Goal: Information Seeking & Learning: Learn about a topic

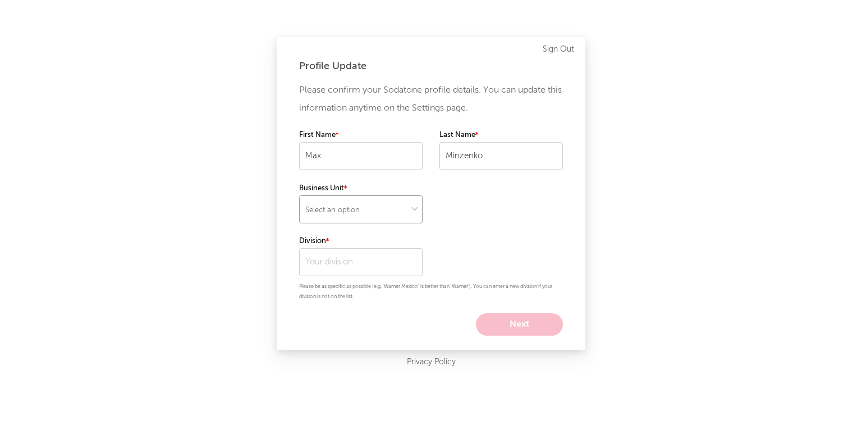
click at [382, 208] on select "Select an option" at bounding box center [360, 209] width 123 height 28
click at [478, 189] on div "Please confirm your Sodatone profile details. You can update this information a…" at bounding box center [431, 208] width 264 height 254
click at [382, 213] on select "Select an option" at bounding box center [360, 209] width 123 height 28
select select "recorded_music"
click at [299, 195] on select "Select an option" at bounding box center [360, 209] width 123 height 28
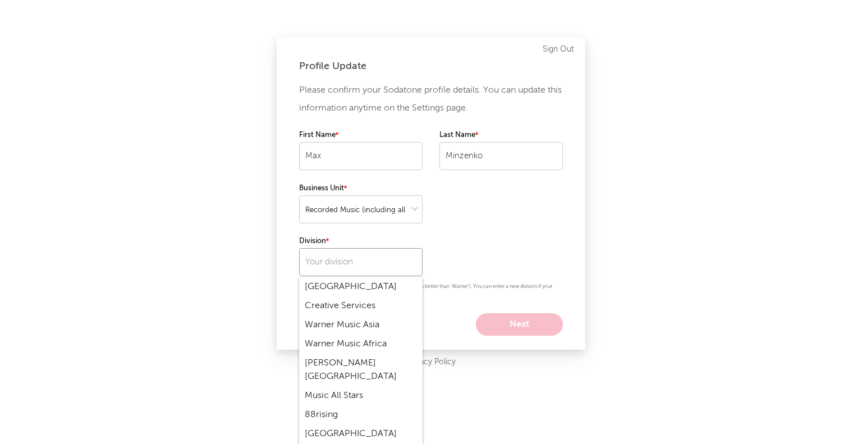
click at [373, 252] on input "text" at bounding box center [360, 262] width 123 height 28
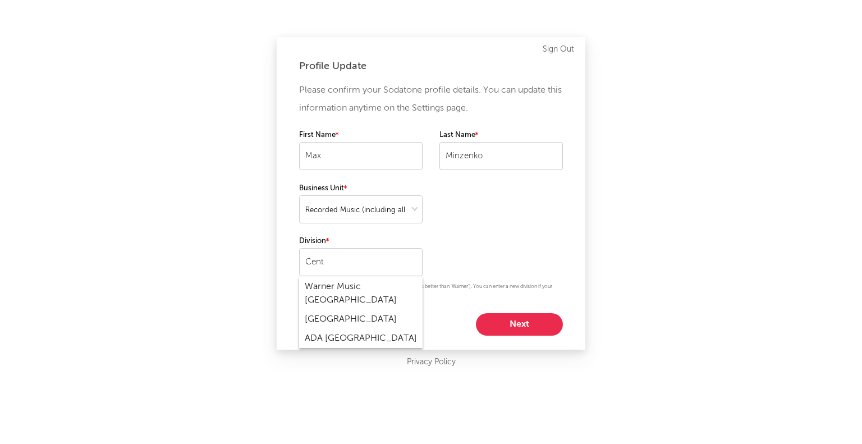
click at [354, 298] on div "Warner Music [GEOGRAPHIC_DATA]" at bounding box center [360, 293] width 123 height 33
type input "Warner Music [GEOGRAPHIC_DATA]"
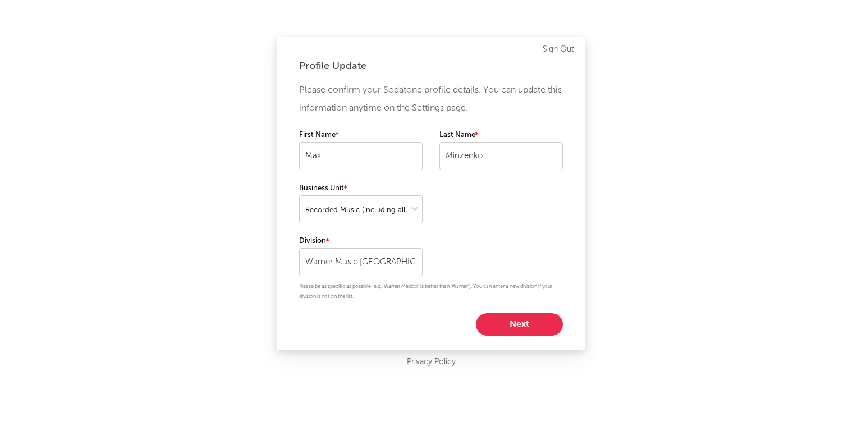
click at [520, 325] on button "Next" at bounding box center [519, 324] width 87 height 22
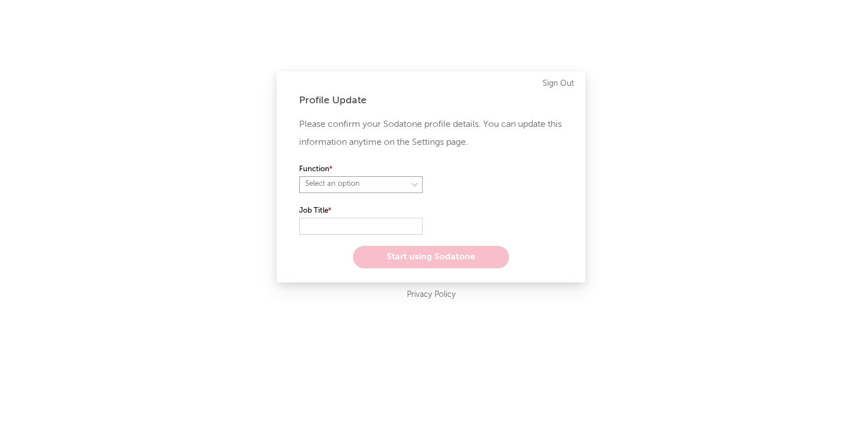
click at [391, 181] on select "Select an option" at bounding box center [360, 184] width 123 height 17
select select "other"
click at [299, 176] on select "Select an option" at bounding box center [360, 184] width 123 height 17
click at [326, 224] on input "text" at bounding box center [360, 226] width 123 height 17
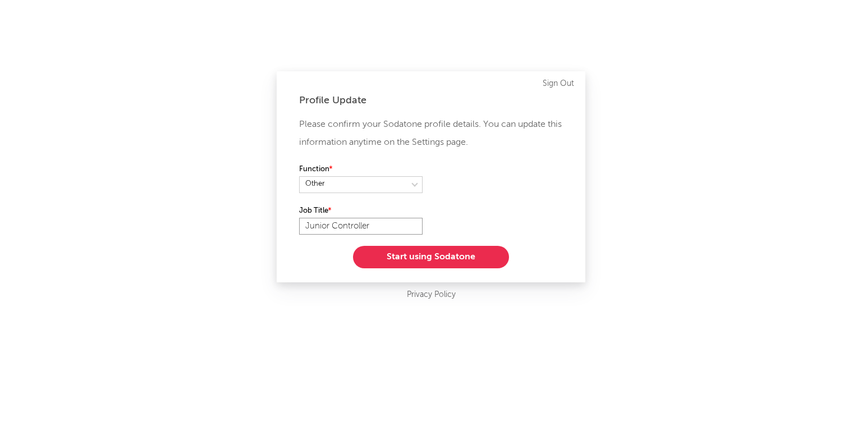
type input "Junior Controller"
click at [423, 256] on button "Start using Sodatone" at bounding box center [431, 257] width 156 height 22
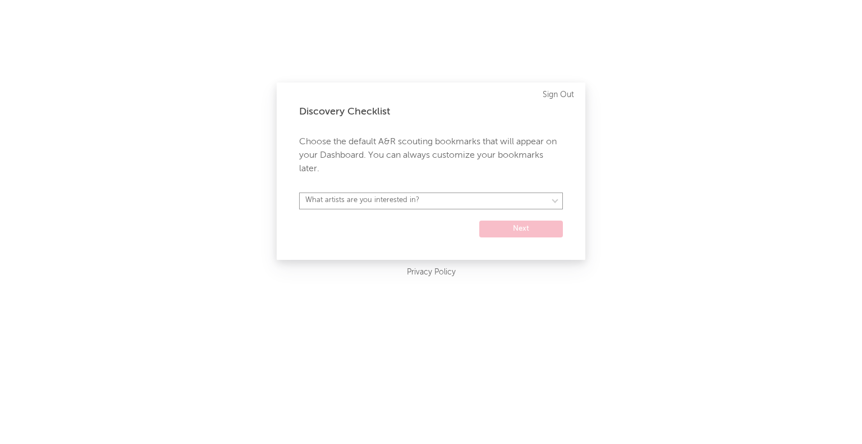
click at [411, 206] on select "What artists are you interested in? [GEOGRAPHIC_DATA] [GEOGRAPHIC_DATA] General…" at bounding box center [431, 200] width 264 height 17
click at [412, 205] on select "What artists are you interested in? [GEOGRAPHIC_DATA] [GEOGRAPHIC_DATA] General…" at bounding box center [431, 200] width 264 height 17
click at [411, 205] on select "What artists are you interested in? [GEOGRAPHIC_DATA] [GEOGRAPHIC_DATA] General…" at bounding box center [431, 200] width 264 height 17
select select "19"
click at [299, 192] on select "What artists are you interested in? [GEOGRAPHIC_DATA] [GEOGRAPHIC_DATA] General…" at bounding box center [431, 200] width 264 height 17
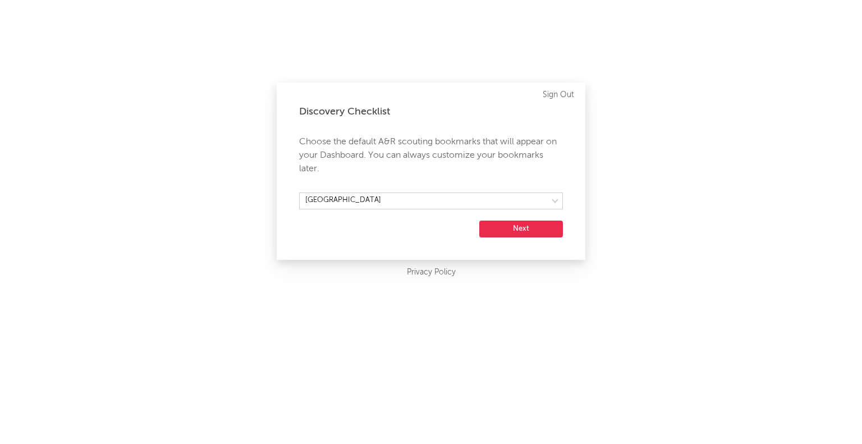
click at [507, 230] on button "Next" at bounding box center [521, 229] width 84 height 17
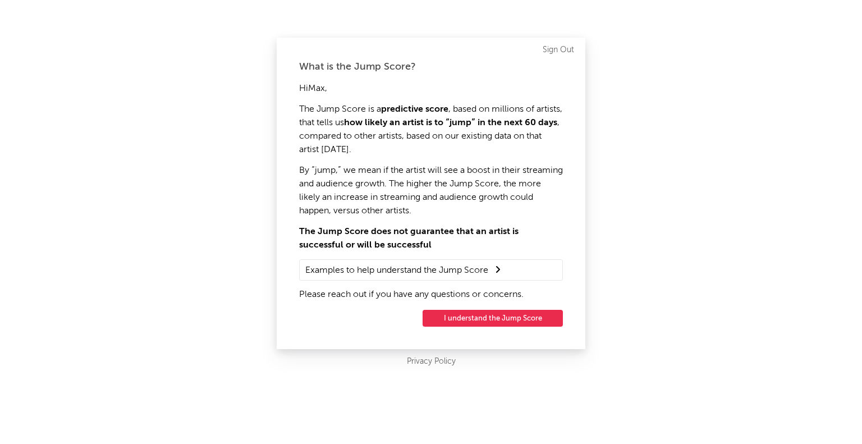
click at [524, 319] on button "I understand the Jump Score" at bounding box center [493, 318] width 140 height 17
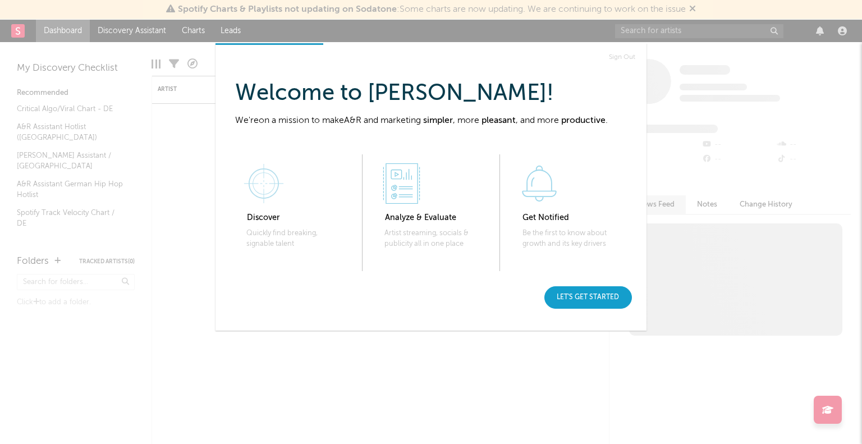
click at [609, 297] on div "Let's get started" at bounding box center [588, 297] width 88 height 22
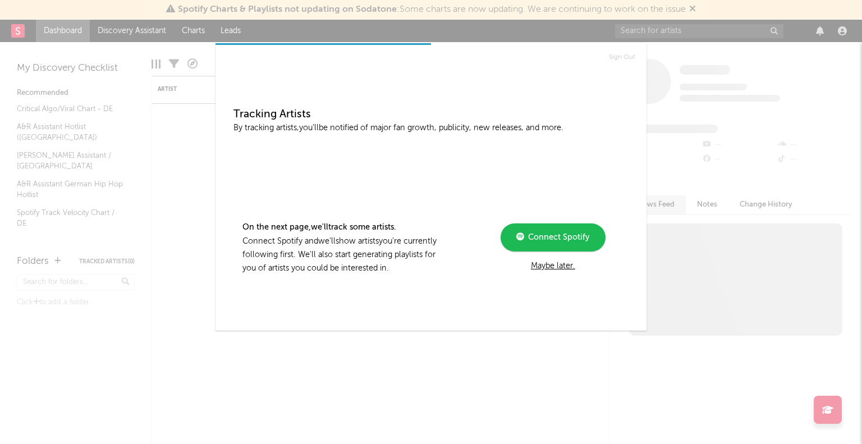
click at [562, 267] on div "Maybe later." at bounding box center [553, 265] width 151 height 13
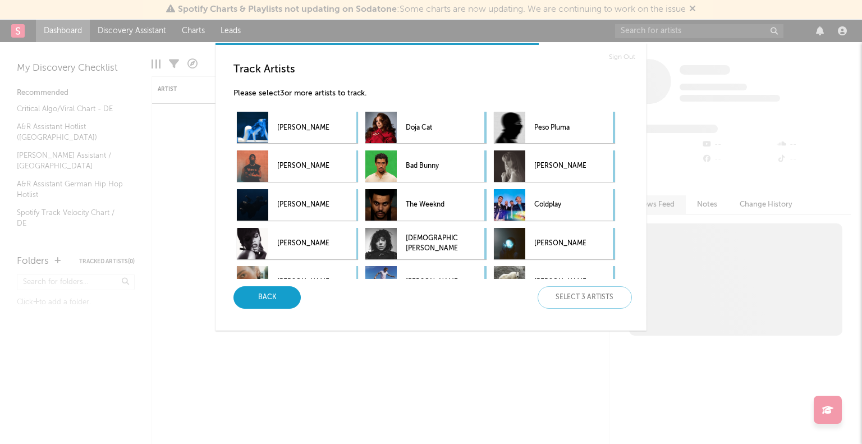
click at [271, 295] on div "Back" at bounding box center [266, 297] width 67 height 22
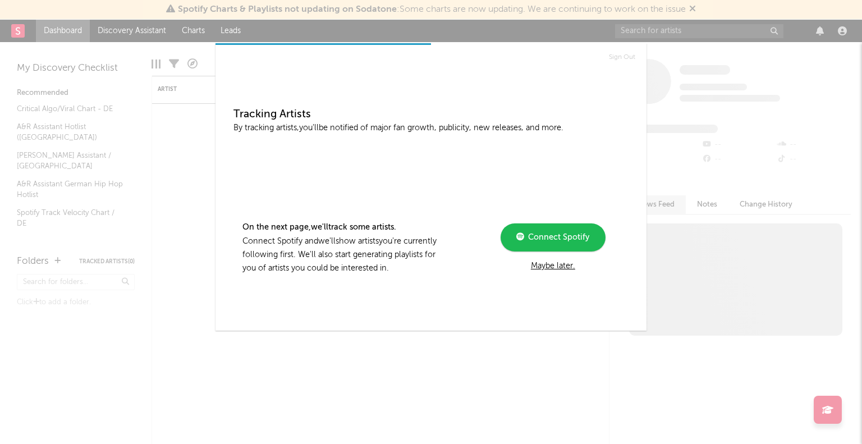
click at [687, 269] on div "Sign Out Tracking Artists By tracking artists, you'll be notified of major fan …" at bounding box center [431, 222] width 862 height 444
click at [570, 267] on div "Maybe later." at bounding box center [553, 265] width 151 height 13
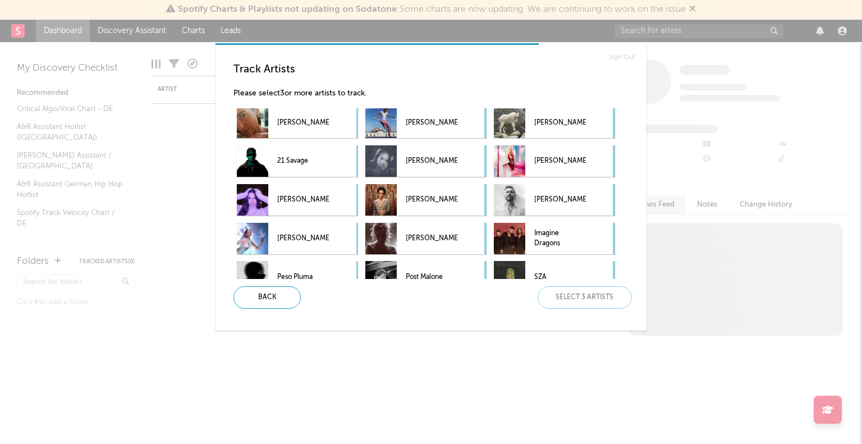
scroll to position [168, 0]
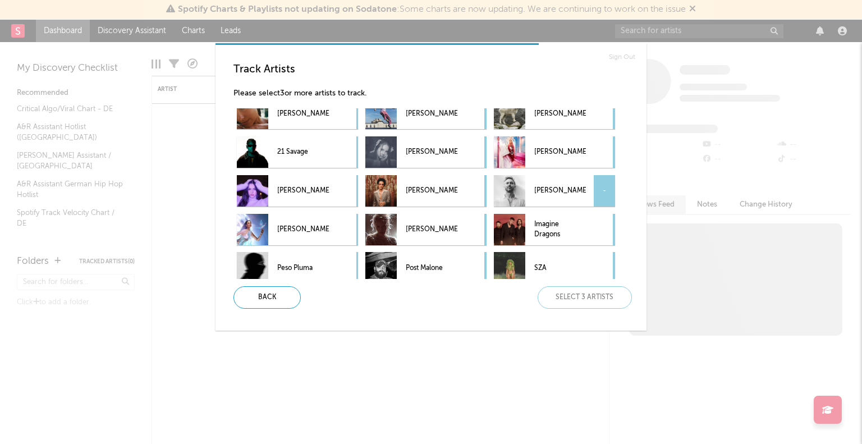
click at [561, 188] on p "[PERSON_NAME]" at bounding box center [560, 190] width 52 height 25
click at [460, 192] on div "[PERSON_NAME] -" at bounding box center [425, 190] width 121 height 31
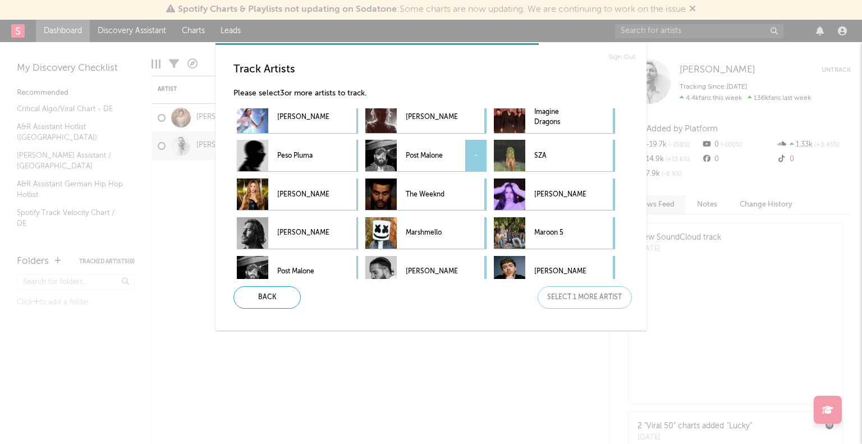
scroll to position [331, 0]
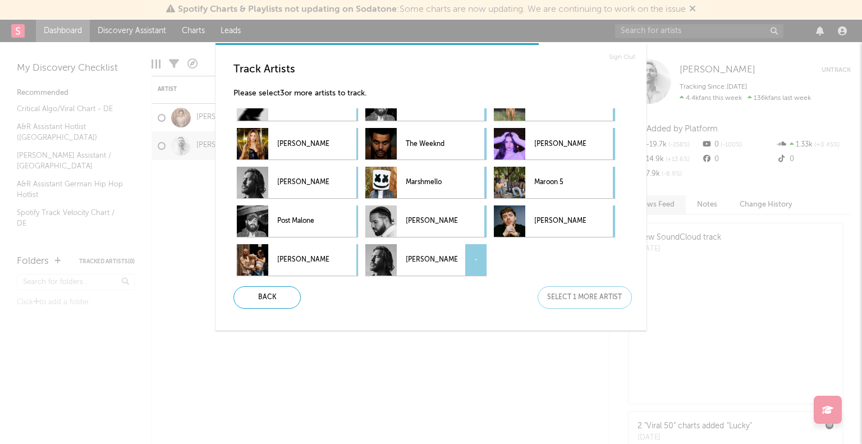
click at [431, 262] on p "[PERSON_NAME]" at bounding box center [432, 259] width 52 height 25
click at [600, 296] on div "Next" at bounding box center [585, 297] width 94 height 22
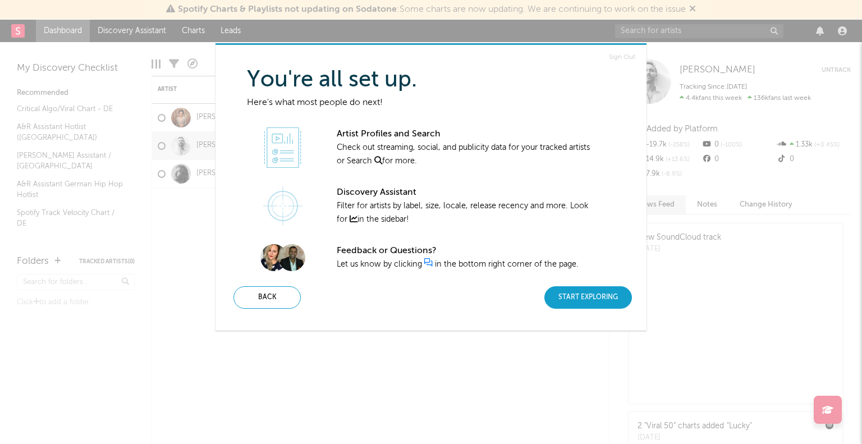
click at [594, 296] on div "Start Exploring" at bounding box center [588, 297] width 88 height 22
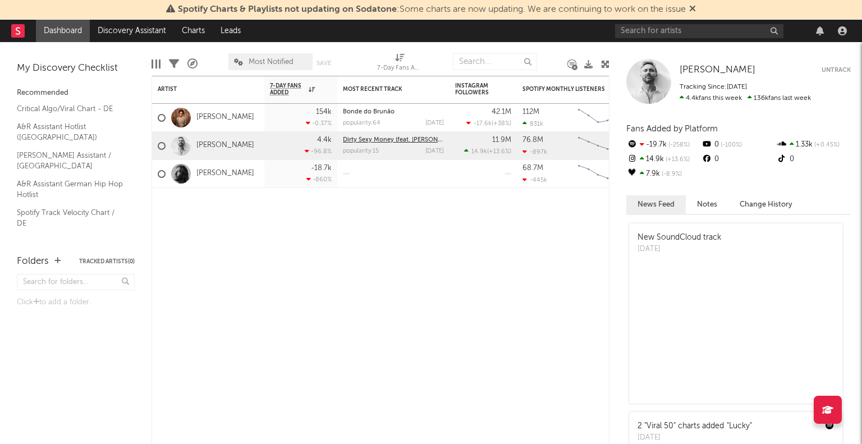
click at [395, 137] on link "Dirty Sexy Money (feat. [PERSON_NAME] & French [US_STATE]) - [PERSON_NAME] Remix" at bounding box center [472, 140] width 258 height 6
click at [373, 148] on div "popularity: 15" at bounding box center [361, 151] width 36 height 6
click at [207, 34] on link "Charts" at bounding box center [193, 31] width 39 height 22
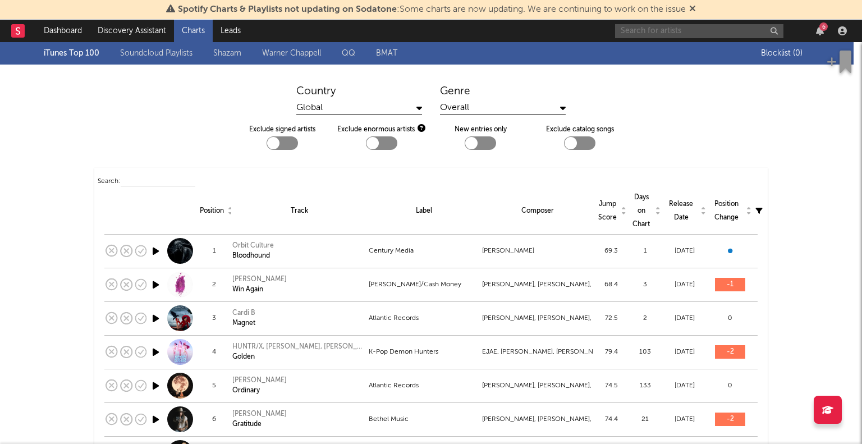
click at [676, 29] on input "text" at bounding box center [699, 31] width 168 height 14
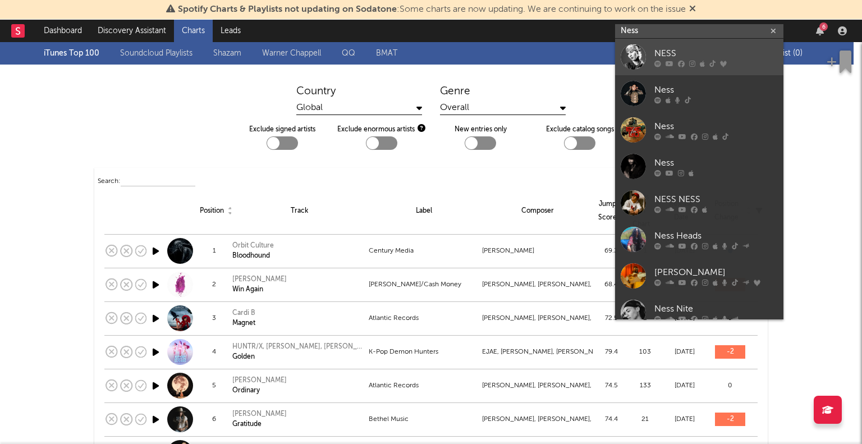
type input "Ness"
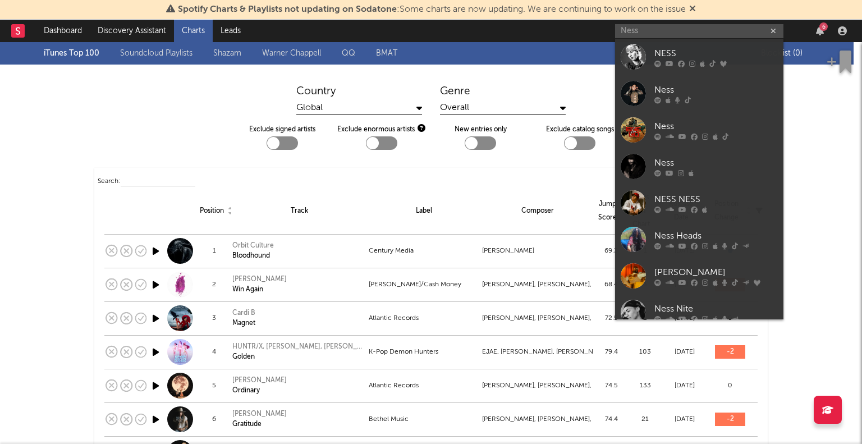
click at [671, 51] on div "NESS" at bounding box center [715, 53] width 123 height 13
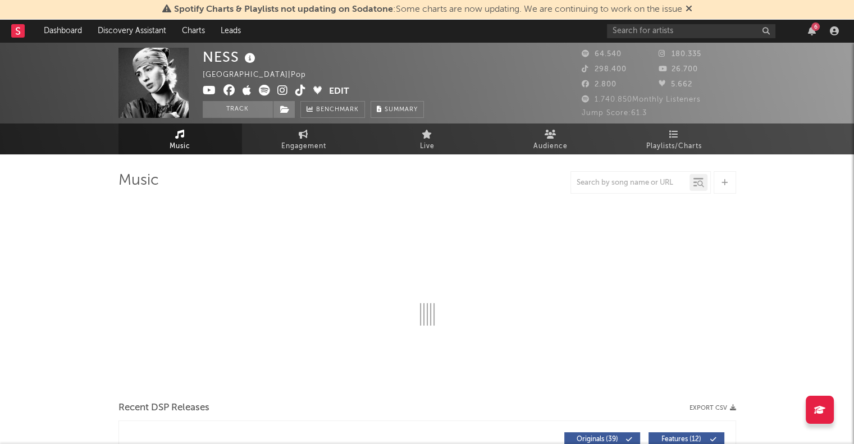
select select "6m"
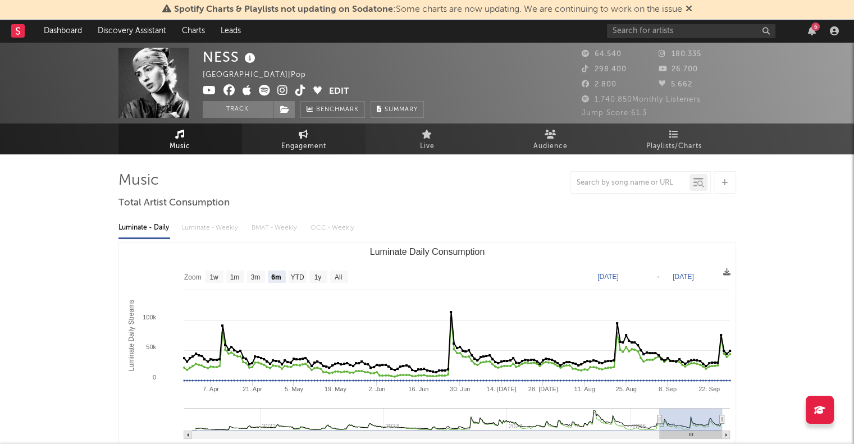
click at [332, 134] on link "Engagement" at bounding box center [303, 138] width 123 height 31
select select "1w"
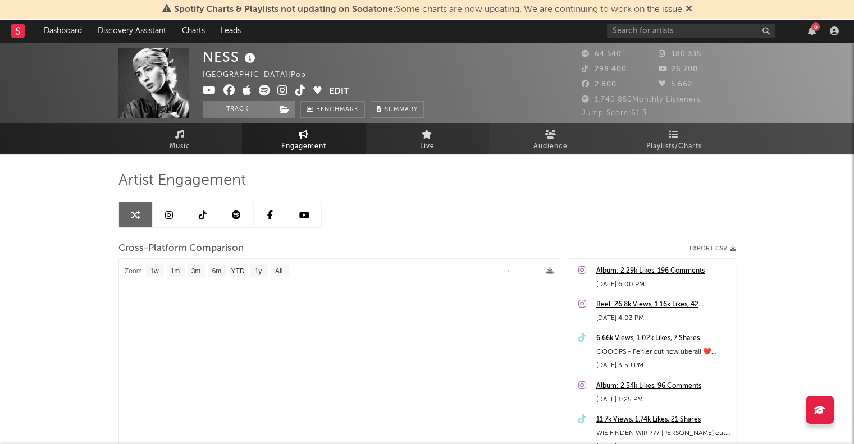
select select "1m"
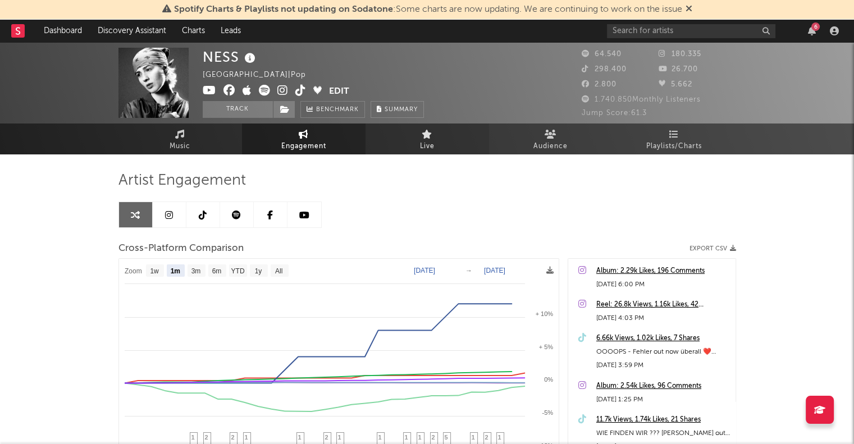
click at [427, 136] on icon at bounding box center [426, 134] width 11 height 9
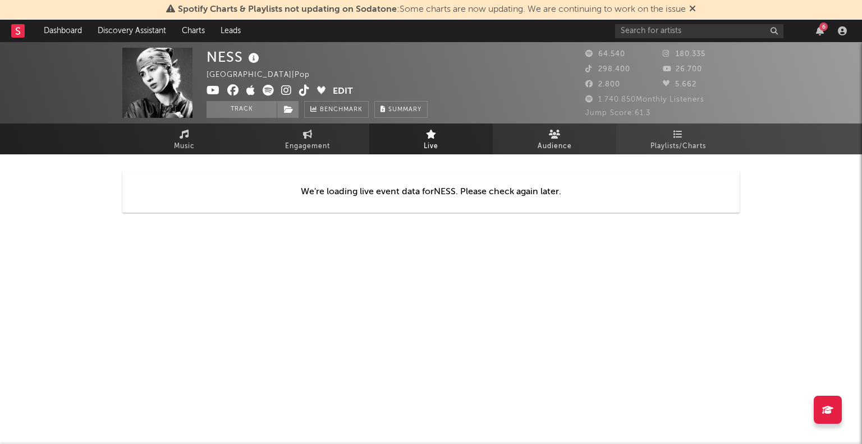
click at [566, 141] on span "Audience" at bounding box center [555, 146] width 34 height 13
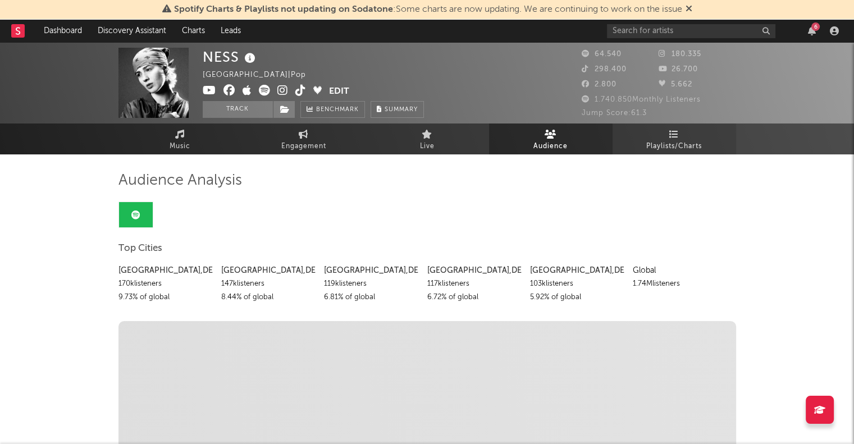
click at [681, 150] on span "Playlists/Charts" at bounding box center [674, 146] width 56 height 13
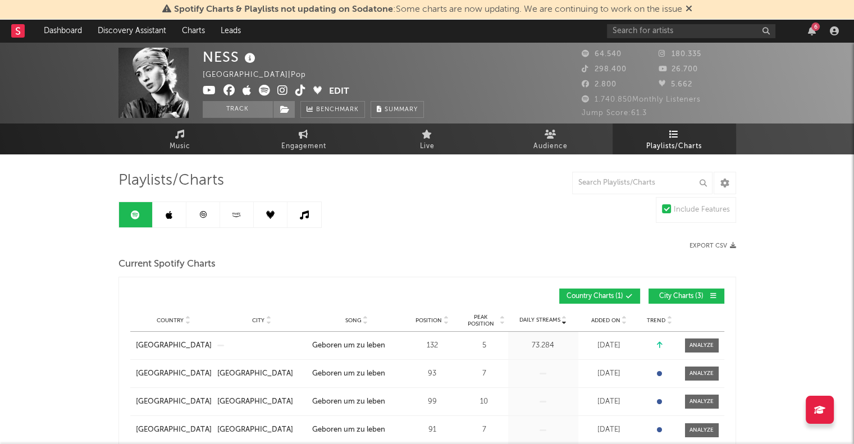
click at [730, 191] on div at bounding box center [724, 183] width 22 height 22
click at [277, 218] on link at bounding box center [271, 214] width 34 height 25
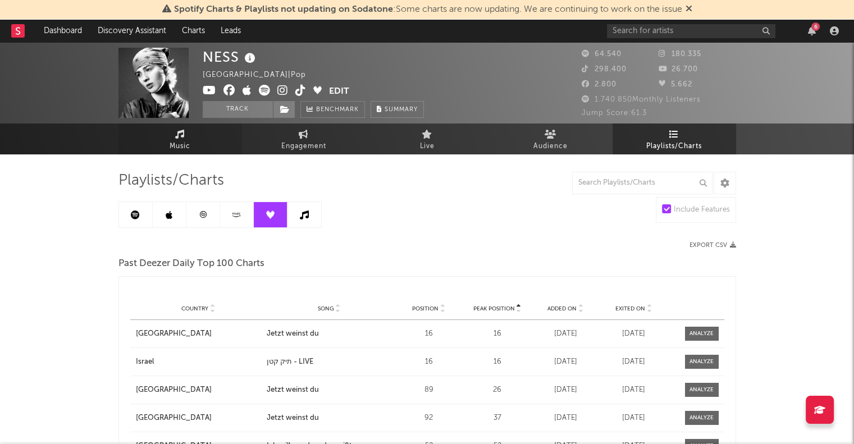
click at [157, 138] on link "Music" at bounding box center [179, 138] width 123 height 31
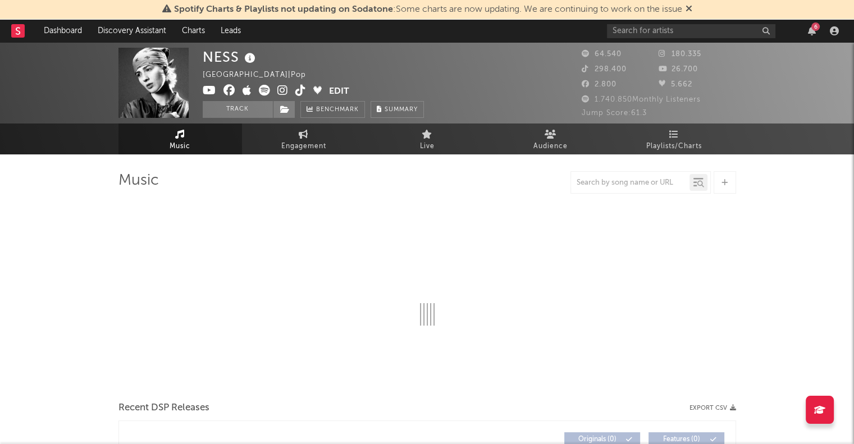
select select "6m"
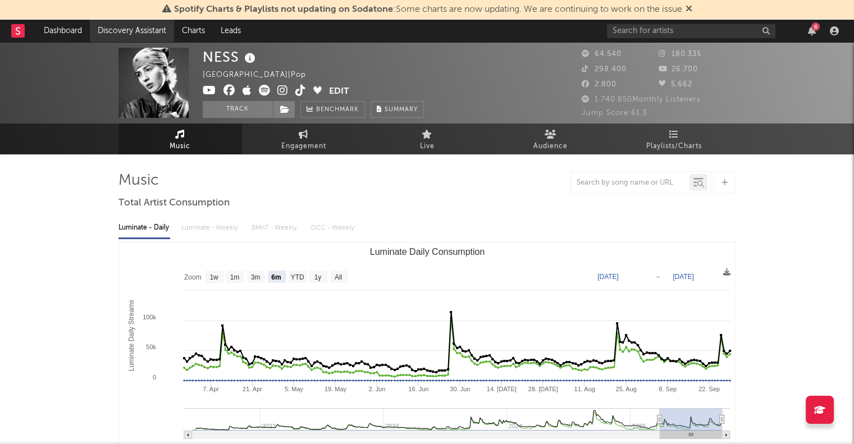
click at [117, 31] on link "Discovery Assistant" at bounding box center [132, 31] width 84 height 22
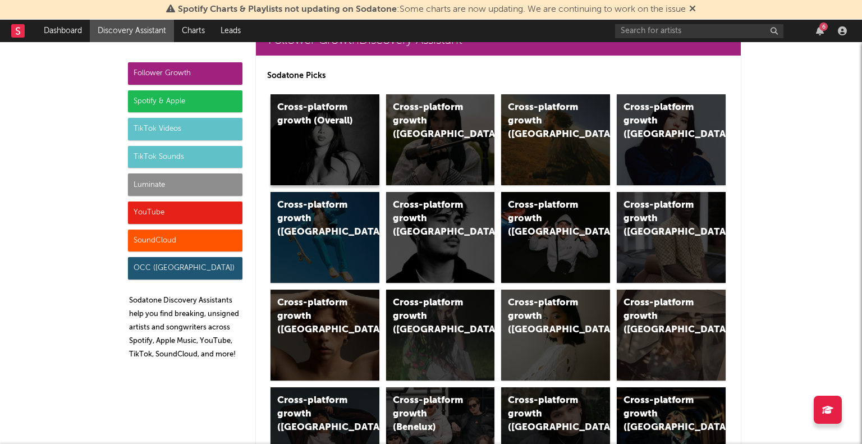
scroll to position [56, 0]
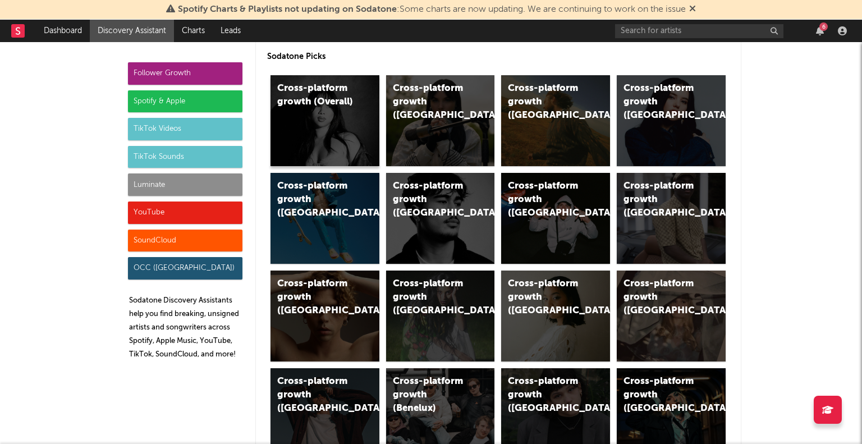
click at [327, 111] on div "Cross-platform growth (Overall)" at bounding box center [325, 120] width 109 height 91
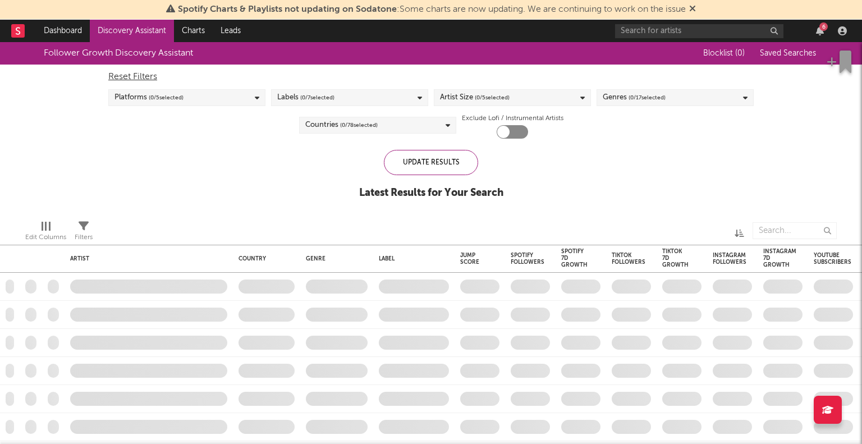
checkbox input "true"
